Goal: Submit feedback/report problem: Submit feedback/report problem

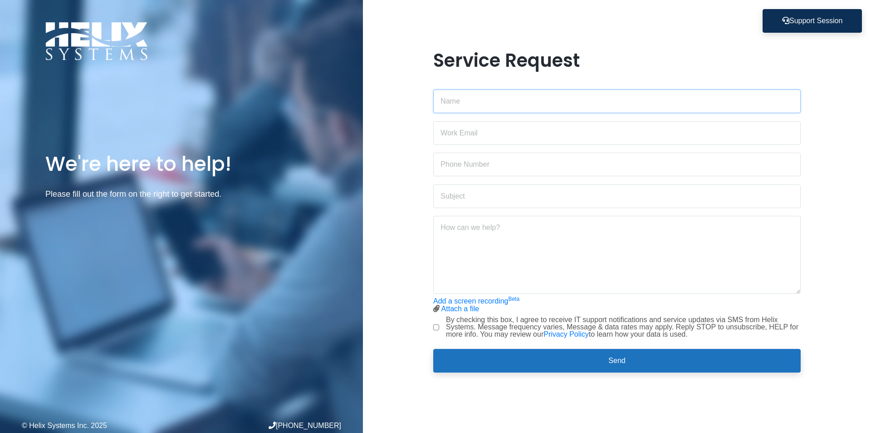
click at [478, 100] on input "text" at bounding box center [617, 101] width 368 height 24
type input "[PERSON_NAME]"
click at [467, 131] on input "email" at bounding box center [617, 133] width 368 height 24
type input "[PERSON_NAME][EMAIL_ADDRESS][DOMAIN_NAME]"
click at [482, 162] on input "text" at bounding box center [617, 165] width 368 height 24
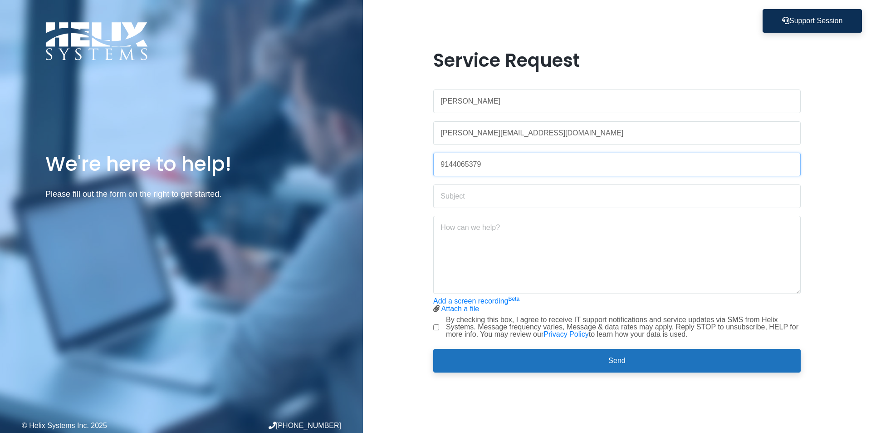
type input "9144065379"
click at [462, 193] on input "text" at bounding box center [617, 196] width 368 height 24
type input "problem sharing screen on zoom"
click at [461, 234] on textarea at bounding box center [617, 255] width 368 height 78
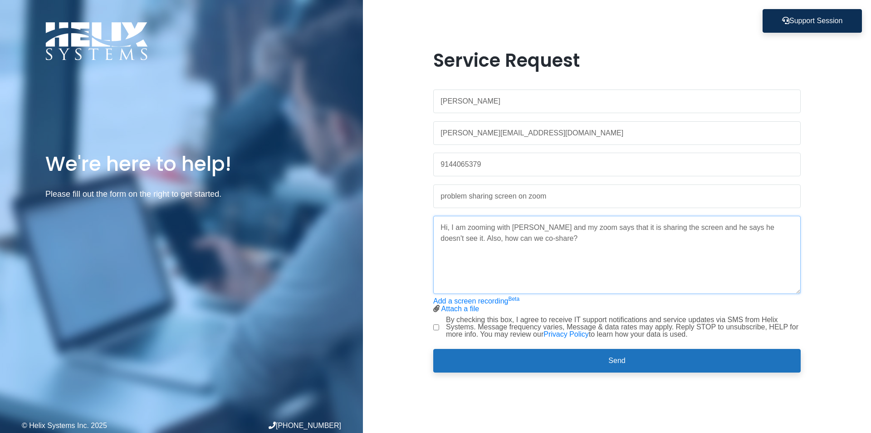
type textarea "Hi, I am zooming with [PERSON_NAME] and my zoom says that it is sharing the scr…"
click at [436, 327] on input "By checking this box, I agree to receive IT support notifications and service u…" at bounding box center [436, 327] width 6 height 6
checkbox input "true"
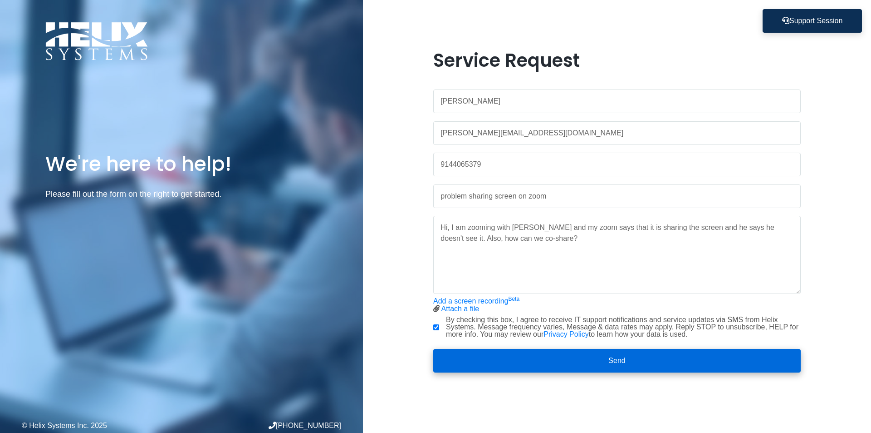
click at [632, 362] on button "Send" at bounding box center [617, 361] width 368 height 24
